Goal: Task Accomplishment & Management: Manage account settings

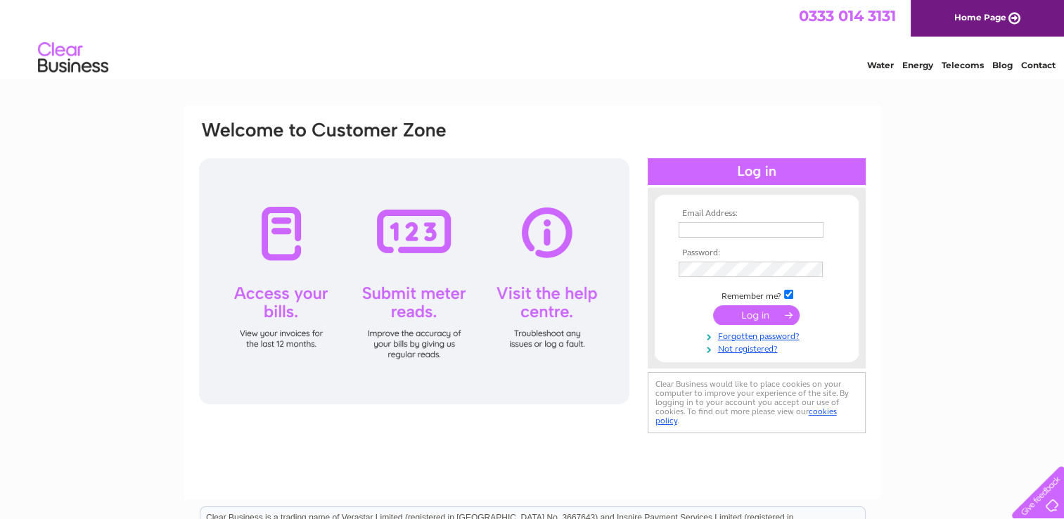
type input "[EMAIL_ADDRESS][DOMAIN_NAME]"
click at [738, 319] on input "submit" at bounding box center [756, 315] width 87 height 20
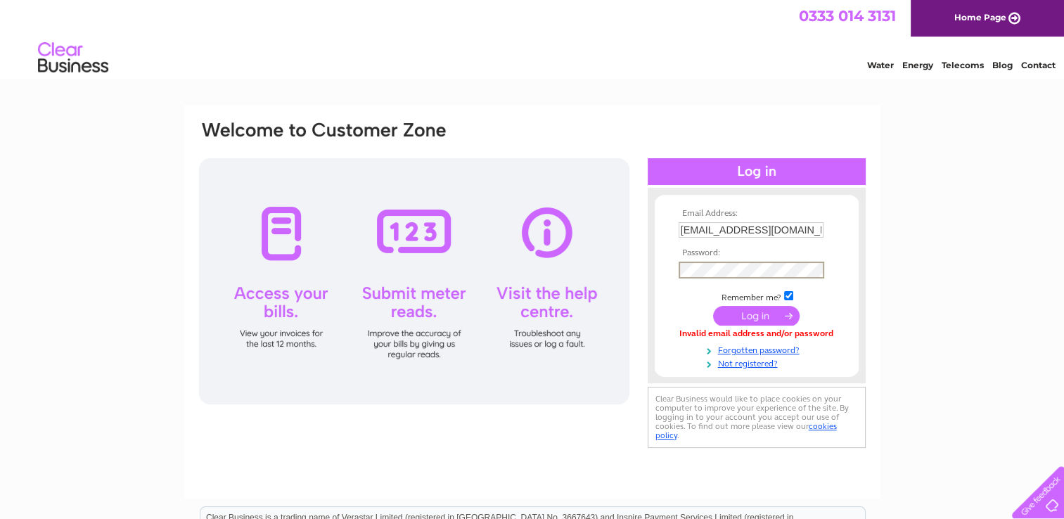
click at [713, 306] on input "submit" at bounding box center [756, 316] width 87 height 20
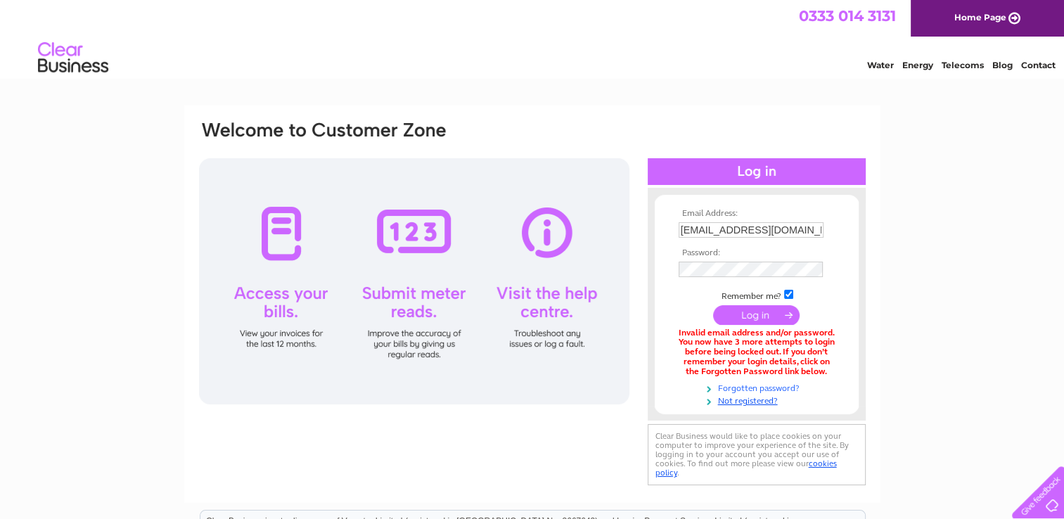
click at [737, 387] on link "Forgotten password?" at bounding box center [759, 387] width 160 height 13
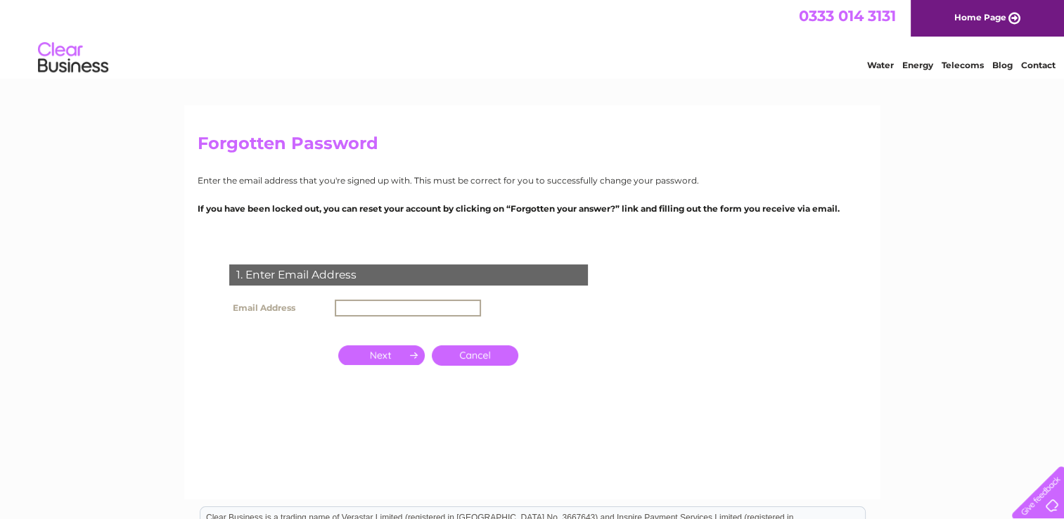
click at [424, 307] on input "text" at bounding box center [408, 308] width 146 height 17
type input "[EMAIL_ADDRESS][DOMAIN_NAME]"
click at [402, 355] on input "button" at bounding box center [381, 354] width 87 height 20
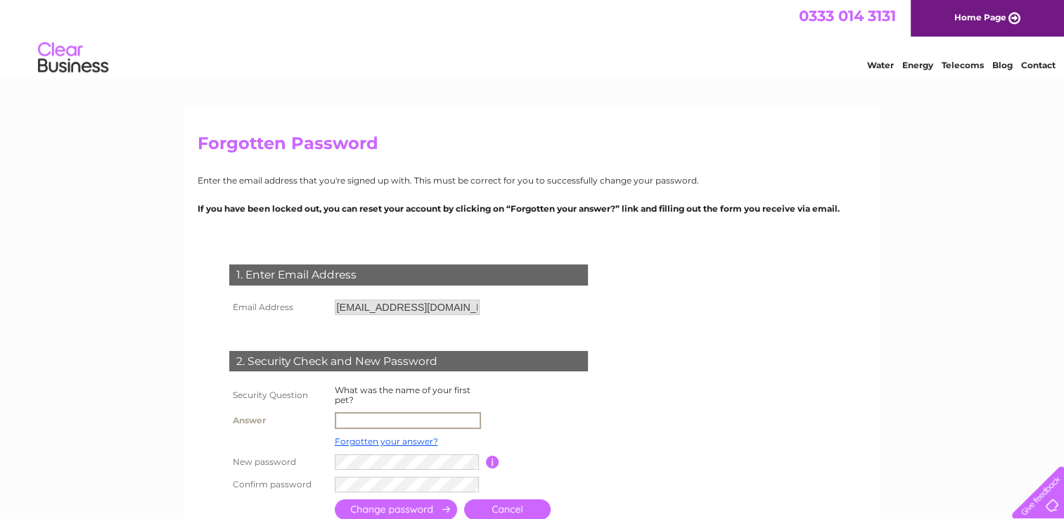
click at [374, 416] on input "text" at bounding box center [408, 420] width 146 height 17
type input "digby"
click at [415, 507] on input "submit" at bounding box center [396, 508] width 122 height 20
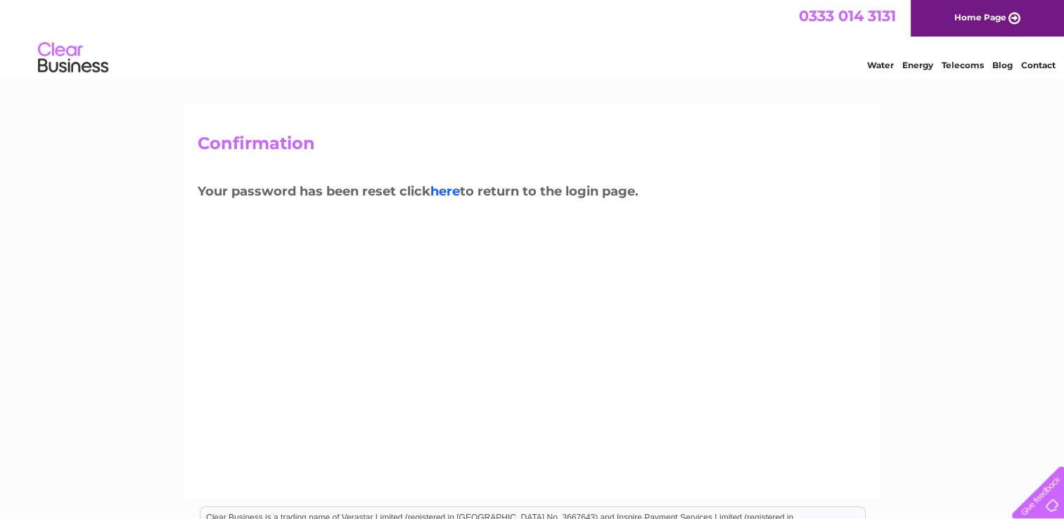
click at [942, 70] on link "here" at bounding box center [963, 63] width 42 height 14
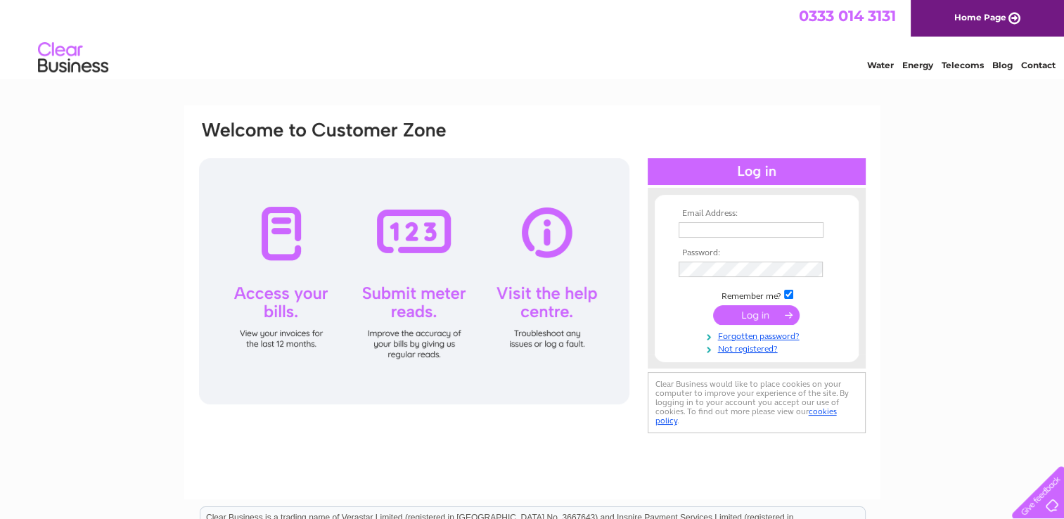
type input "info@thefountainoldwood.co.uk"
click at [713, 306] on input "submit" at bounding box center [756, 316] width 87 height 20
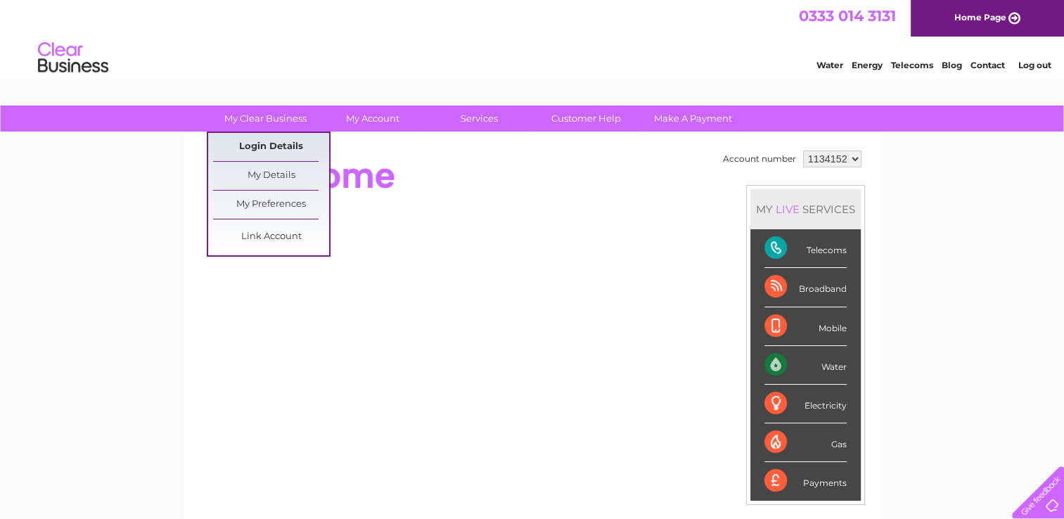
click at [971, 70] on link "Login Details" at bounding box center [988, 63] width 34 height 14
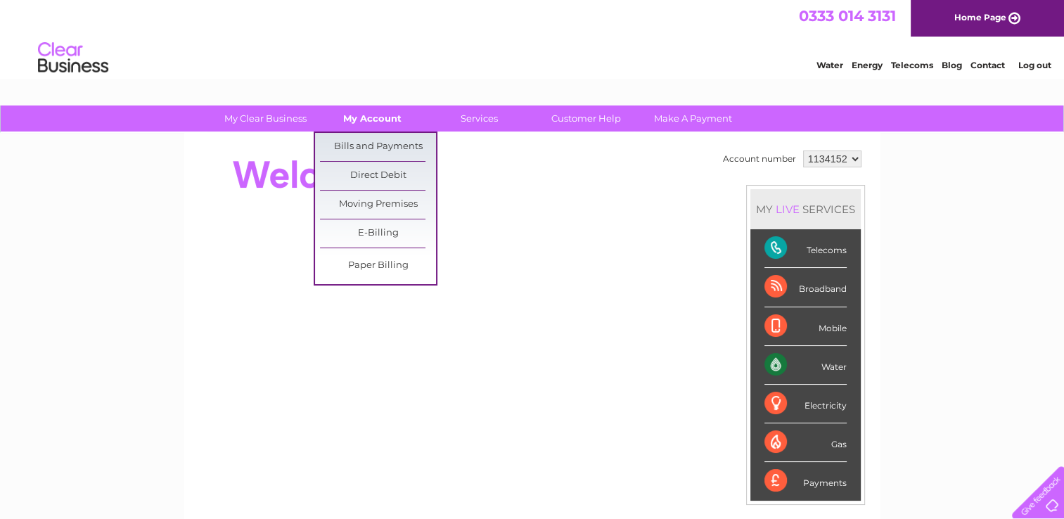
click at [371, 124] on link "My Account" at bounding box center [372, 119] width 116 height 26
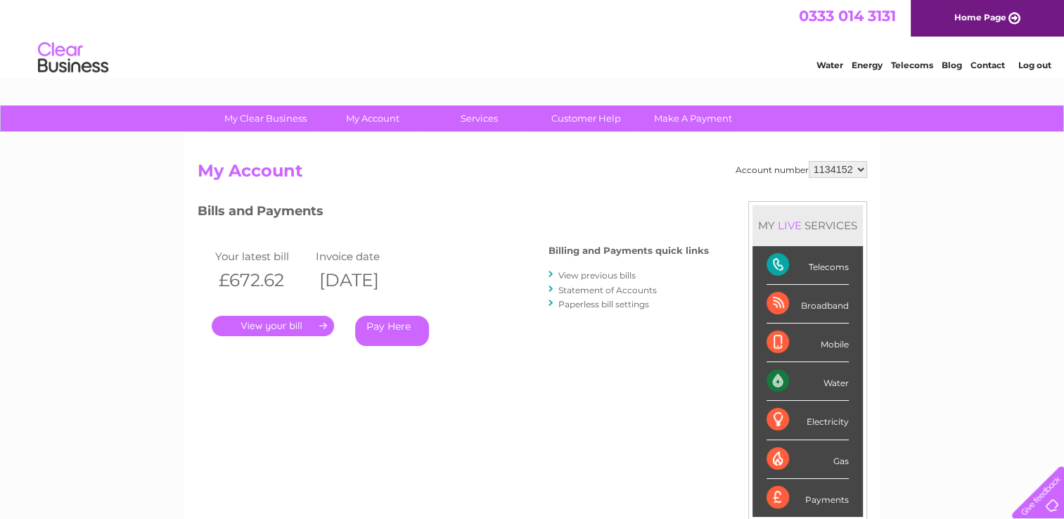
click at [290, 317] on link "." at bounding box center [273, 326] width 122 height 20
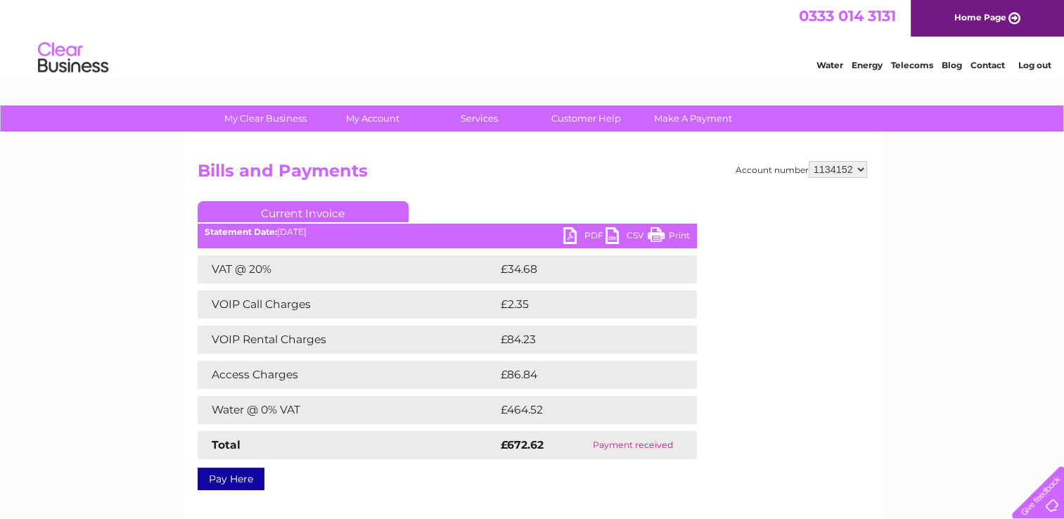
click at [902, 68] on link "Telecoms" at bounding box center [912, 65] width 42 height 11
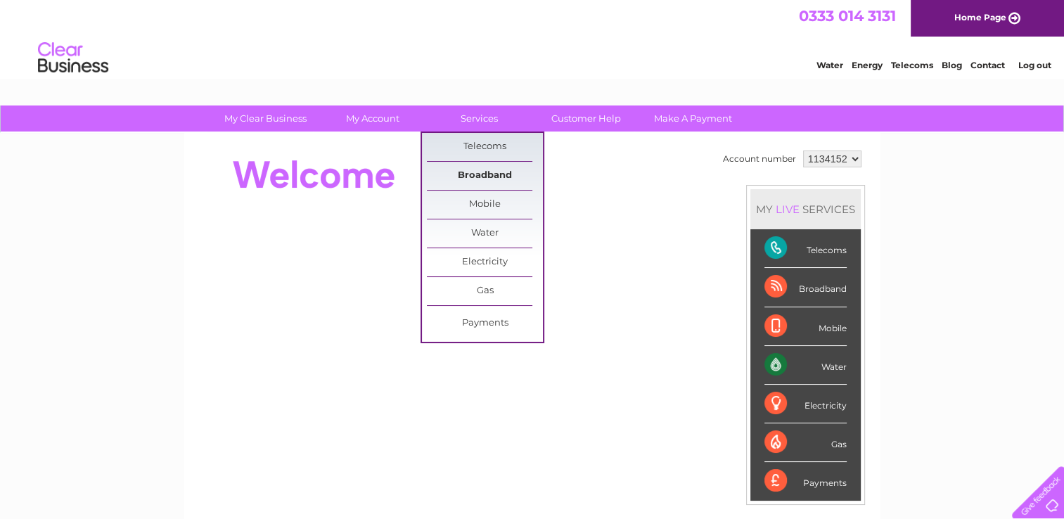
click at [477, 180] on link "Broadband" at bounding box center [485, 176] width 116 height 28
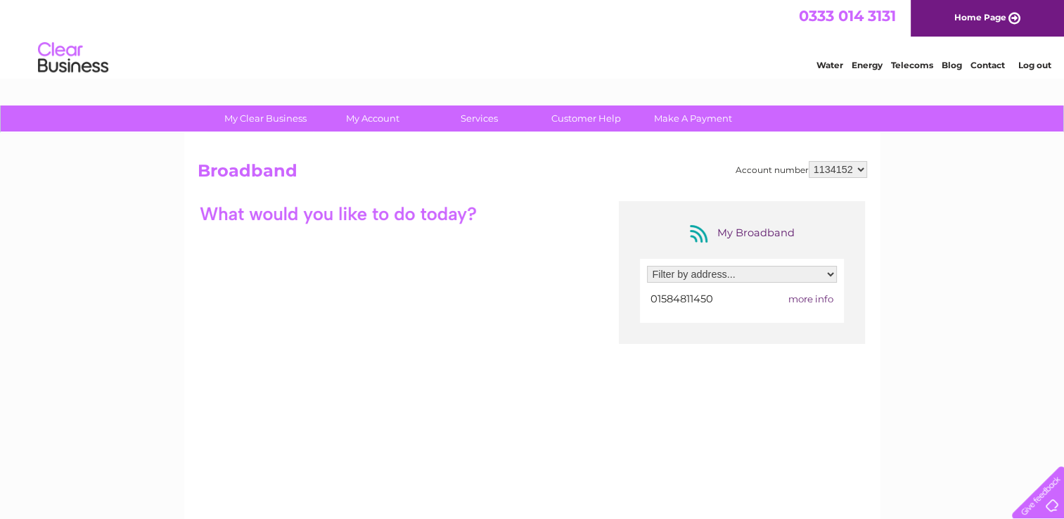
click at [826, 272] on select "Filter by address... The Fountain Inn, Oldwood, Tenbury Wells, Worcestershire, …" at bounding box center [742, 274] width 190 height 17
select select "2335409"
click at [647, 266] on select "Filter by address... The Fountain Inn, Oldwood, Tenbury Wells, Worcestershire, …" at bounding box center [742, 274] width 190 height 17
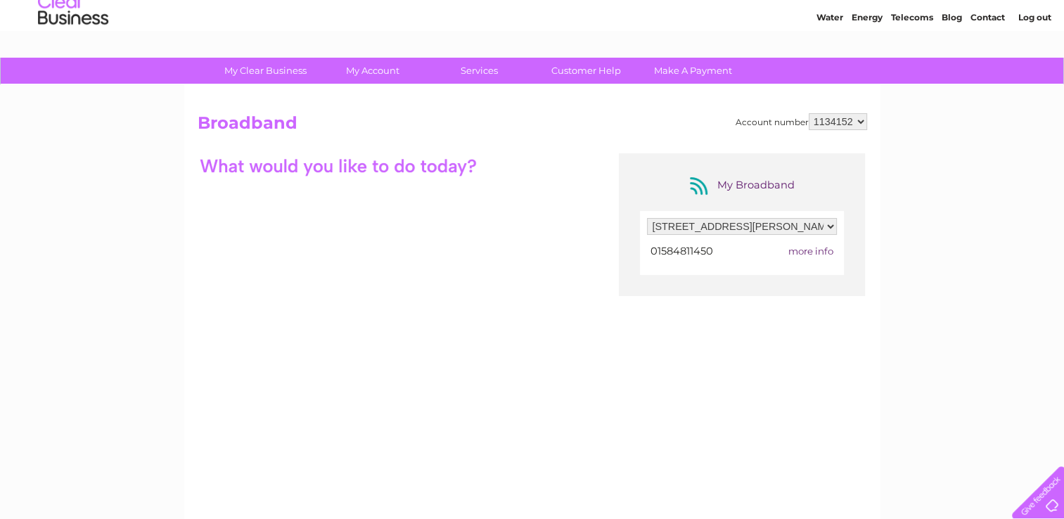
scroll to position [49, 0]
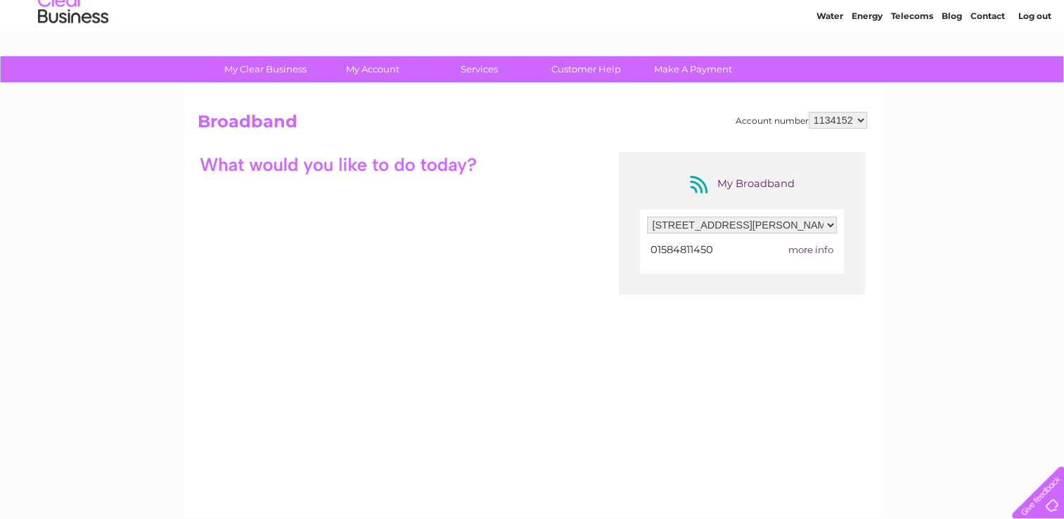
click at [415, 207] on div "My Broadband Filter by address... The Fountain Inn, Oldwood, Tenbury Wells, Wor…" at bounding box center [533, 289] width 670 height 274
click at [477, 162] on div at bounding box center [338, 164] width 281 height 25
click at [821, 247] on span "more info" at bounding box center [810, 249] width 45 height 11
click at [817, 249] on span "more info" at bounding box center [810, 249] width 45 height 11
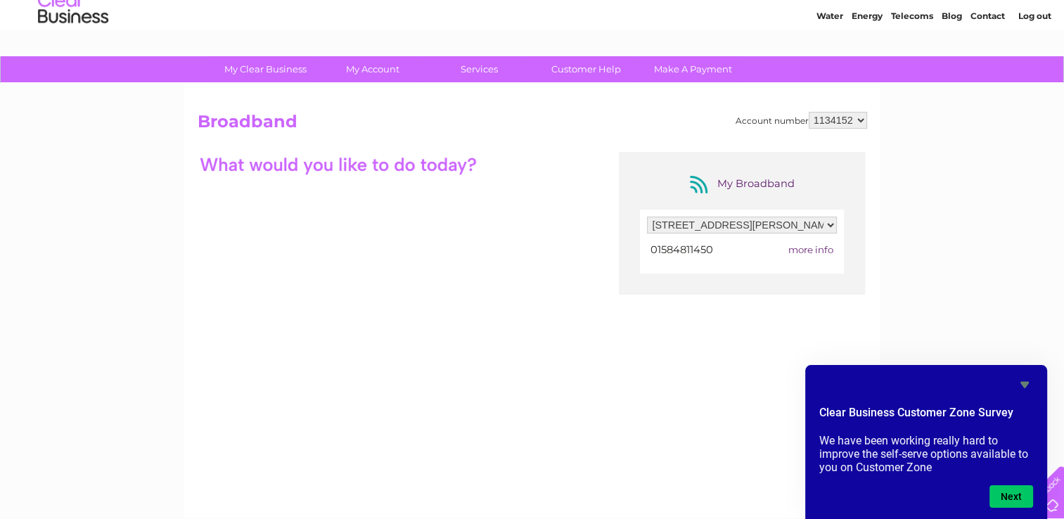
click at [793, 246] on span "more info" at bounding box center [810, 249] width 45 height 11
drag, startPoint x: 793, startPoint y: 246, endPoint x: 826, endPoint y: 249, distance: 32.5
click at [826, 249] on span "more info" at bounding box center [810, 249] width 45 height 11
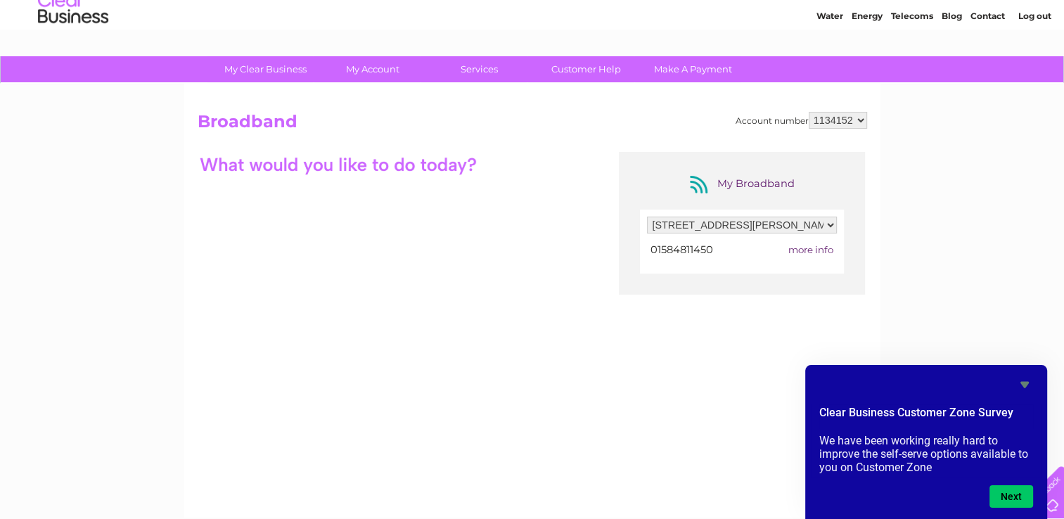
click at [822, 314] on div "My Broadband Filter by address... The Fountain Inn, Oldwood, Tenbury Wells, Wor…" at bounding box center [533, 289] width 670 height 274
click at [824, 249] on span "more info" at bounding box center [810, 249] width 45 height 11
click at [1007, 490] on button "Next" at bounding box center [1012, 496] width 44 height 23
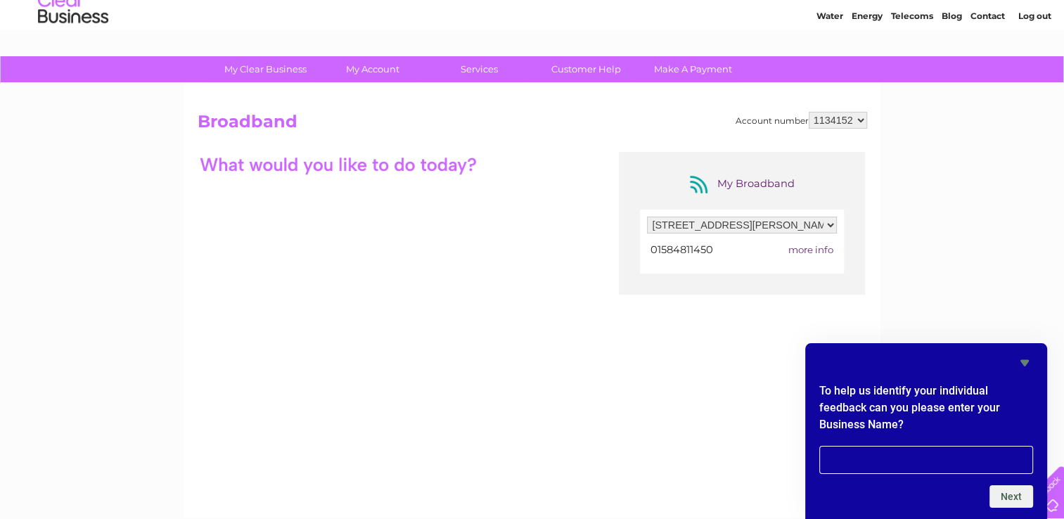
click at [1023, 358] on icon "Hide survey" at bounding box center [1024, 363] width 17 height 17
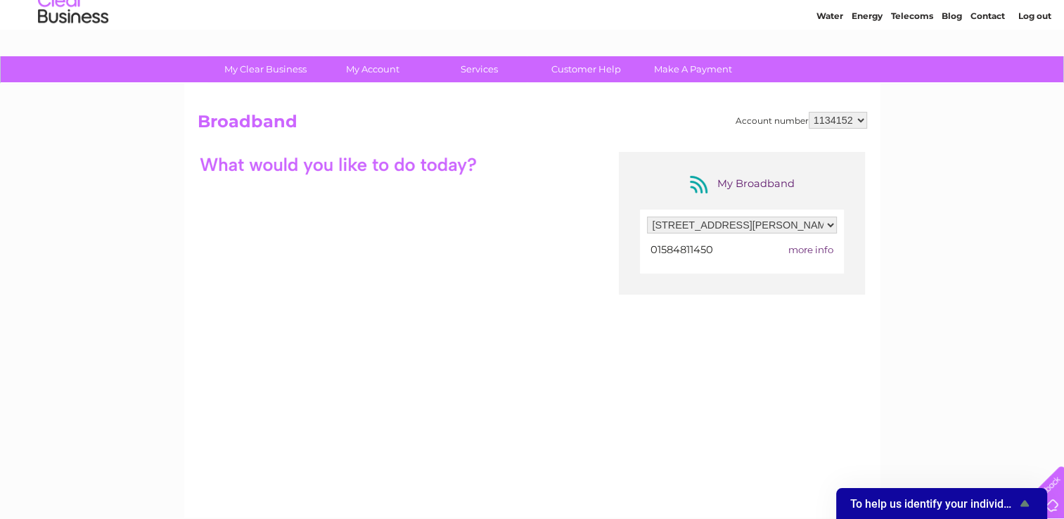
click at [826, 244] on span "more info" at bounding box center [810, 249] width 45 height 11
drag, startPoint x: 826, startPoint y: 243, endPoint x: 1077, endPoint y: 328, distance: 265.4
click at [1064, 328] on html "My Clear Business Login Details My Details My Preferences Link Account My Accou…" at bounding box center [532, 360] width 1064 height 818
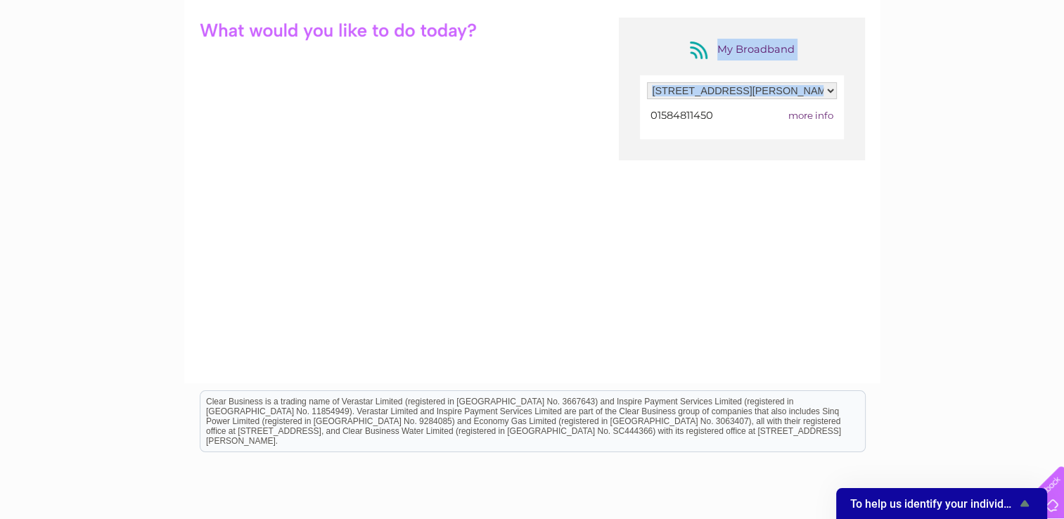
scroll to position [183, 0]
click at [999, 354] on div "My Clear Business Login Details My Details My Preferences Link Account My Accou…" at bounding box center [532, 274] width 1064 height 702
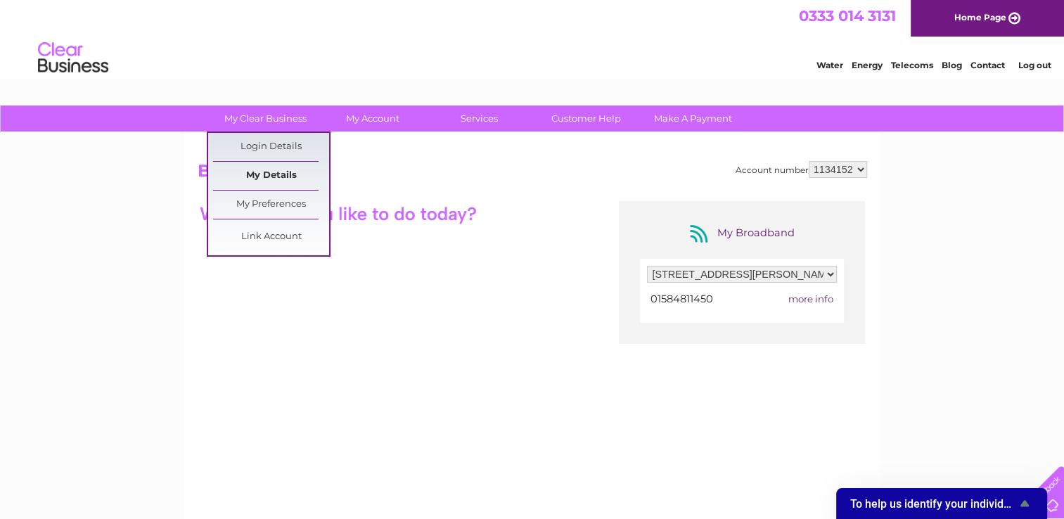
click at [267, 183] on link "My Details" at bounding box center [271, 176] width 116 height 28
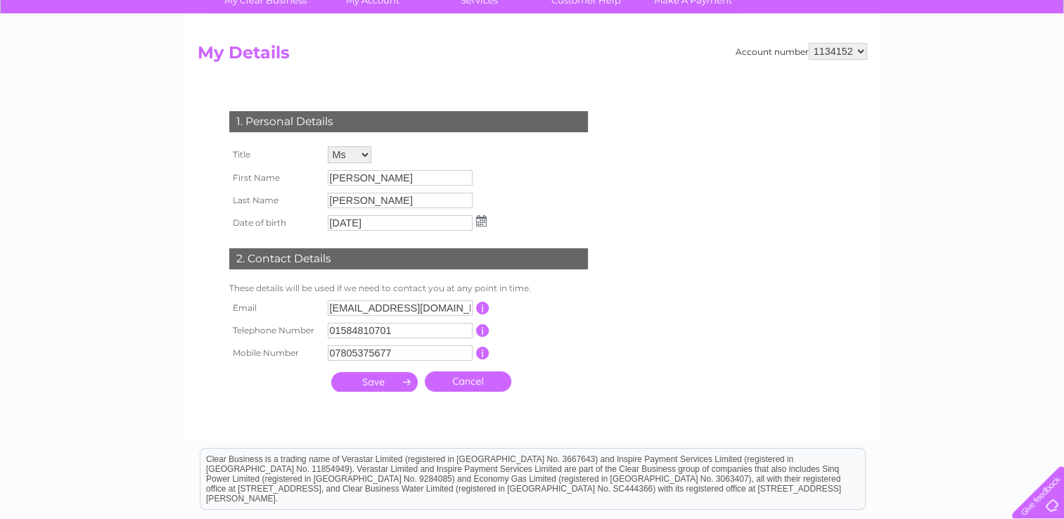
scroll to position [136, 0]
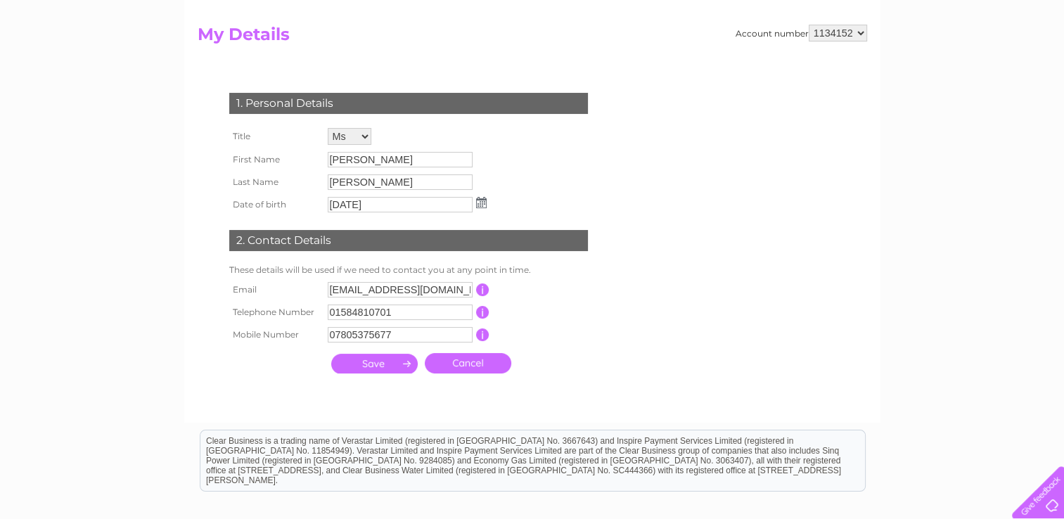
click at [377, 369] on input "submit" at bounding box center [374, 364] width 87 height 20
